Goal: Task Accomplishment & Management: Use online tool/utility

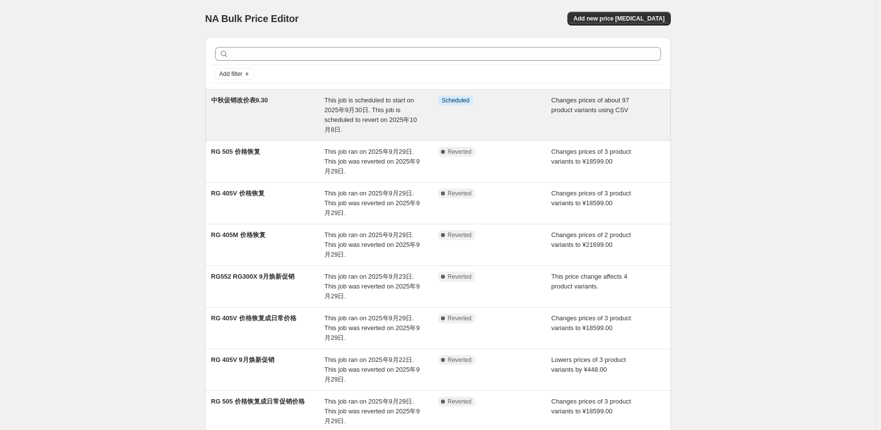
click at [325, 121] on div "中秋促销改价表9.30" at bounding box center [268, 115] width 114 height 39
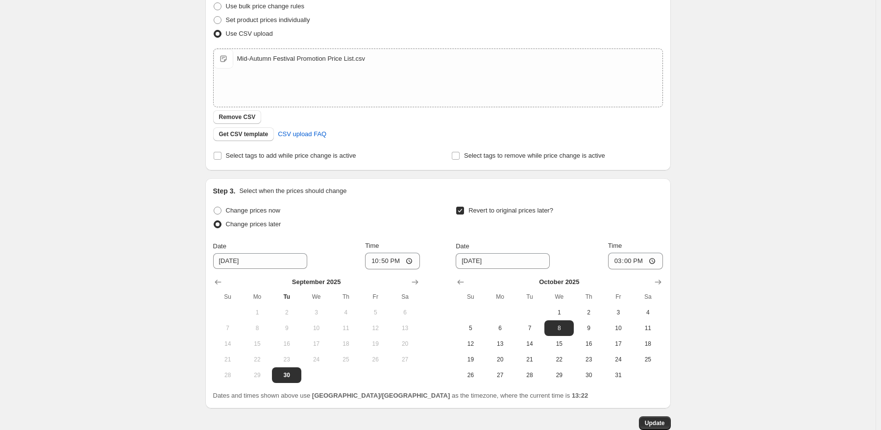
scroll to position [196, 0]
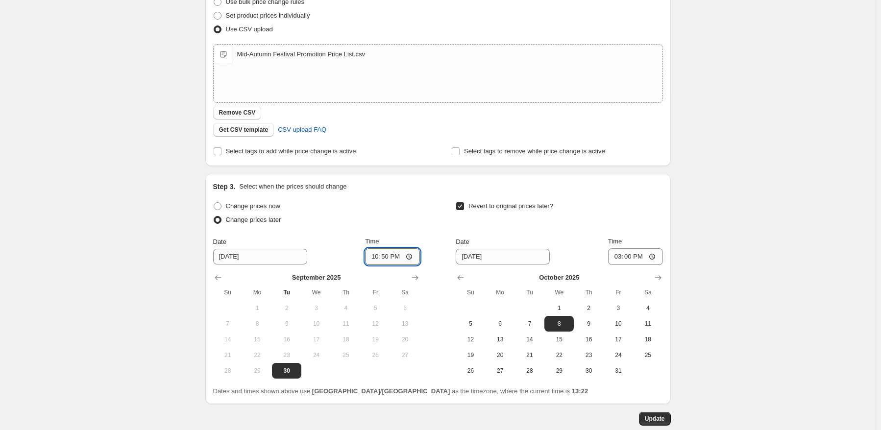
click at [398, 259] on input "22:50" at bounding box center [392, 256] width 55 height 17
type input "22:50"
click at [408, 229] on div "Change prices now Change prices later Date [DATE] Time 22:50 [DATE] Su Mo Tu We…" at bounding box center [316, 288] width 207 height 179
click at [398, 215] on div "Change prices later" at bounding box center [316, 220] width 207 height 14
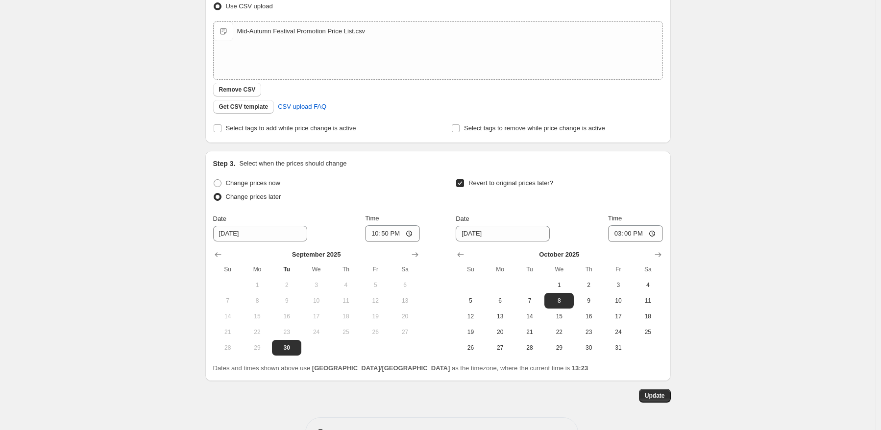
scroll to position [251, 0]
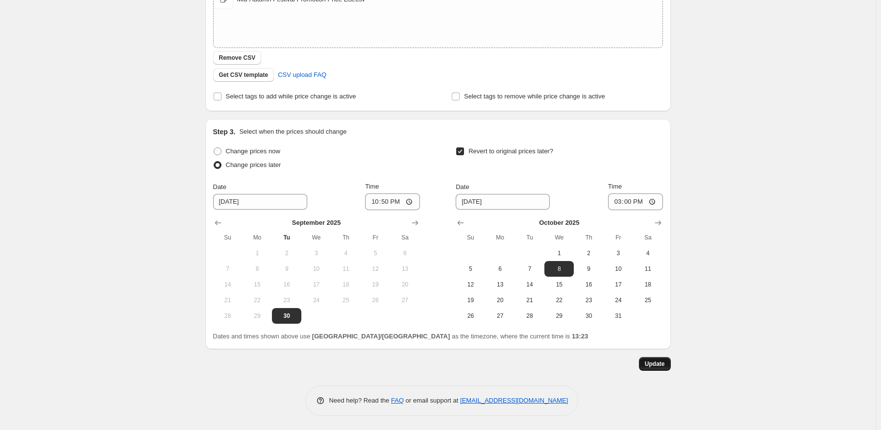
click at [653, 361] on span "Update" at bounding box center [655, 364] width 20 height 8
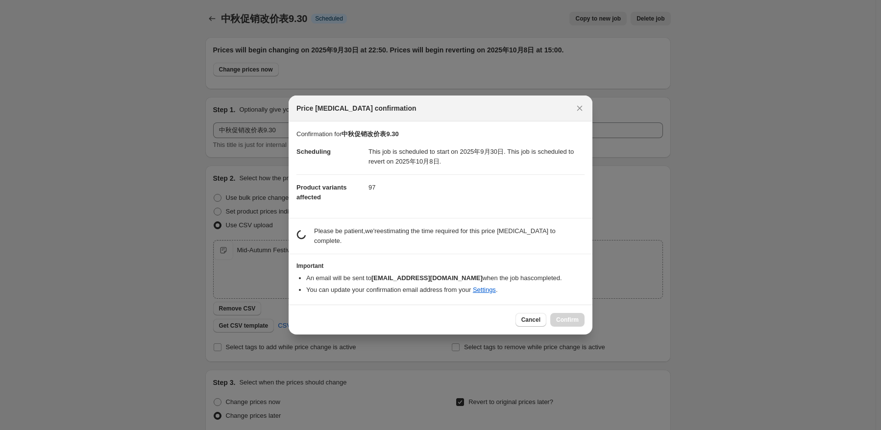
scroll to position [0, 0]
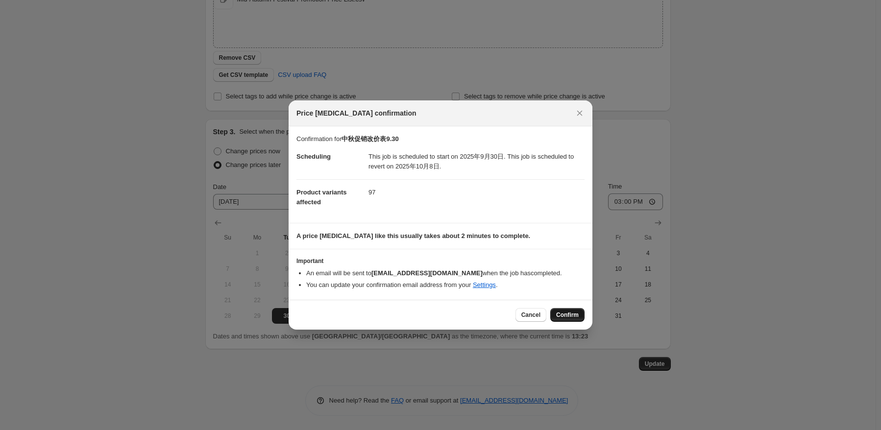
click at [567, 314] on span "Confirm" at bounding box center [567, 315] width 23 height 8
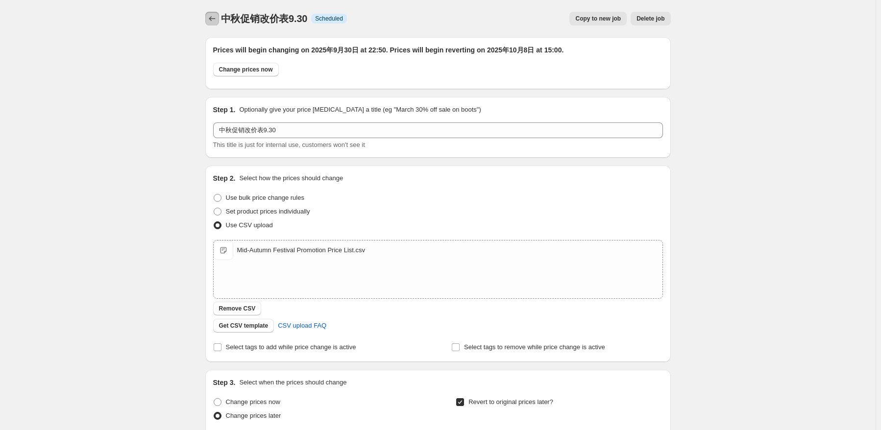
click at [214, 22] on icon "Price change jobs" at bounding box center [212, 19] width 10 height 10
